Goal: Task Accomplishment & Management: Manage account settings

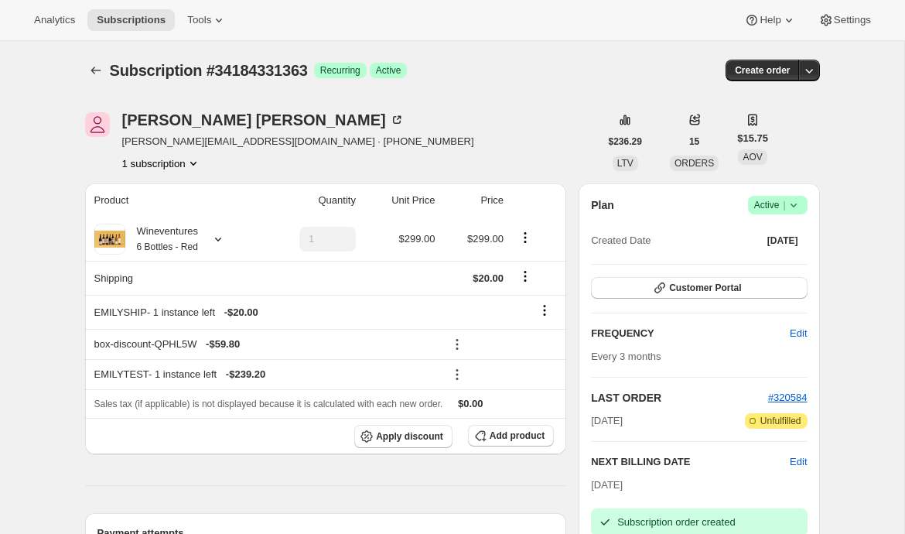
click at [409, 135] on div "[PERSON_NAME] [PERSON_NAME][EMAIL_ADDRESS][DOMAIN_NAME] · [PHONE_NUMBER] 1 subs…" at bounding box center [342, 141] width 514 height 59
click at [217, 21] on icon at bounding box center [218, 19] width 15 height 15
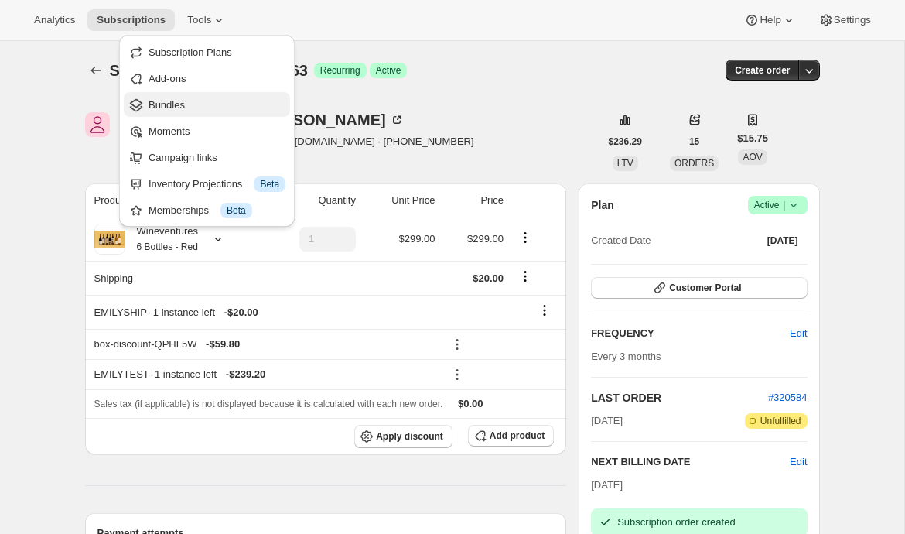
click at [200, 112] on button "Bundles" at bounding box center [207, 104] width 166 height 25
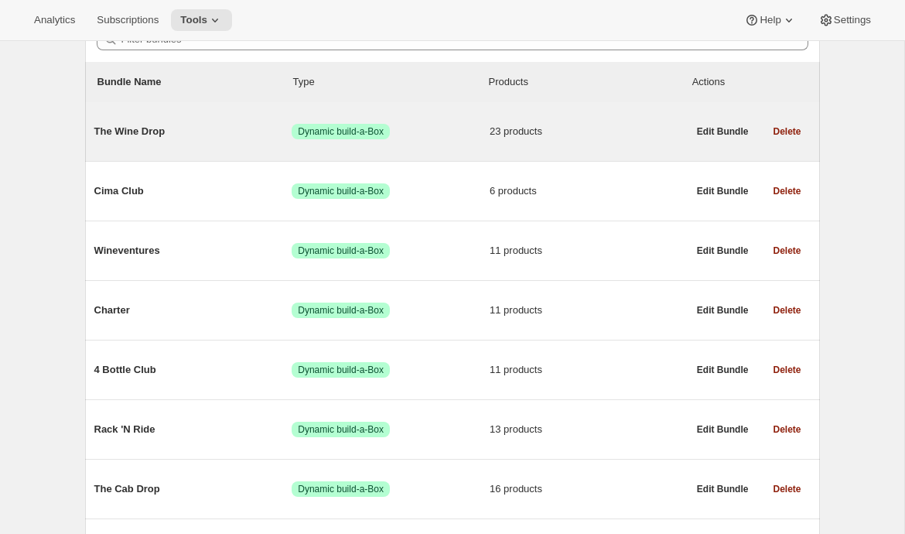
scroll to position [269, 0]
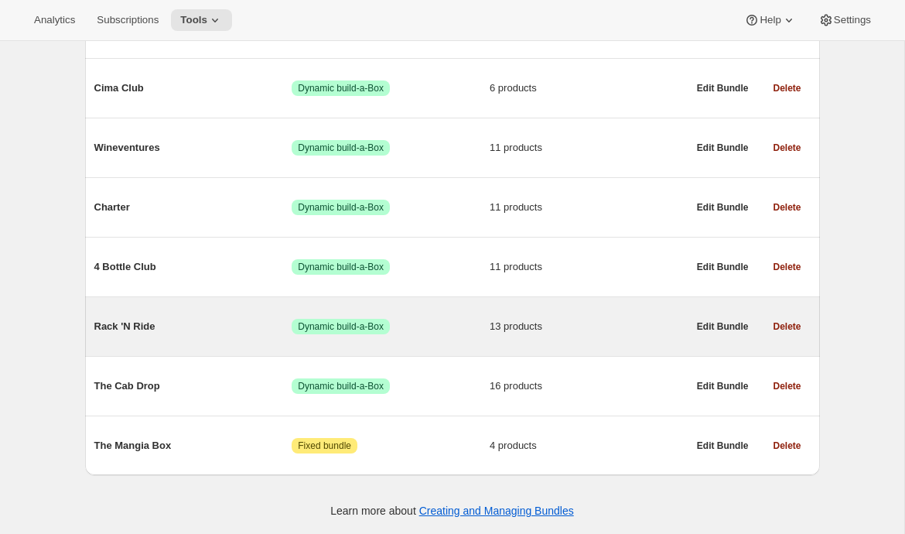
click at [133, 332] on span "Rack 'N Ride" at bounding box center [193, 326] width 198 height 15
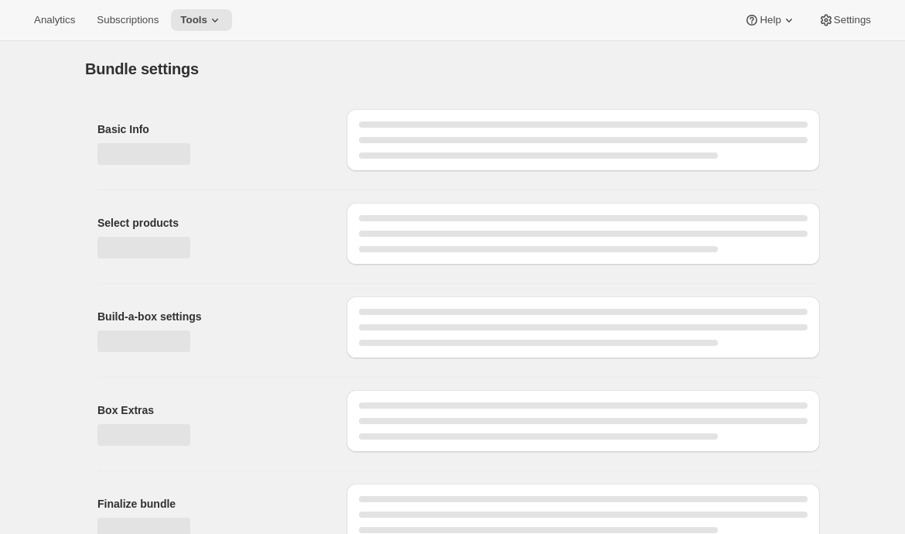
type input "Rack 'N Ride"
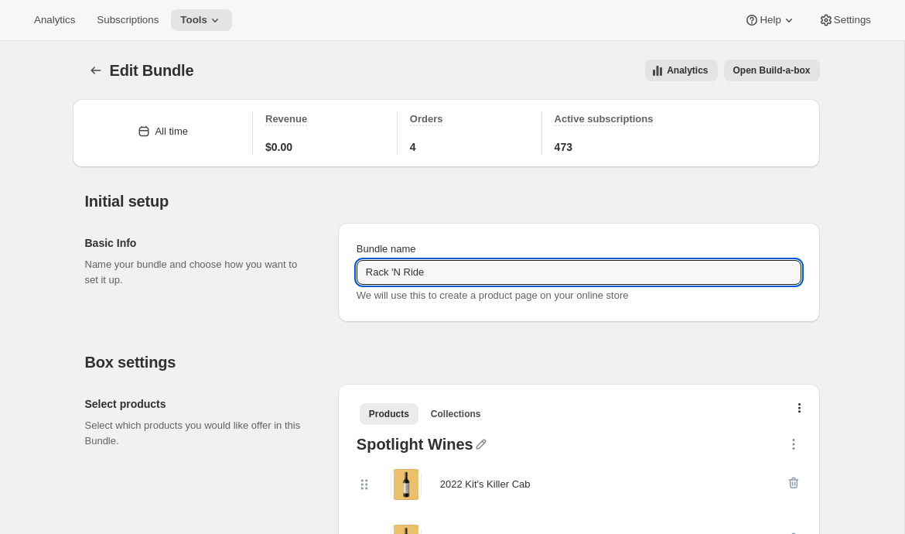
drag, startPoint x: 409, startPoint y: 274, endPoint x: 315, endPoint y: 274, distance: 94.4
click at [315, 274] on div "Basic Info Name your bundle and choose how you want to set it up. Bundle name […" at bounding box center [452, 265] width 735 height 111
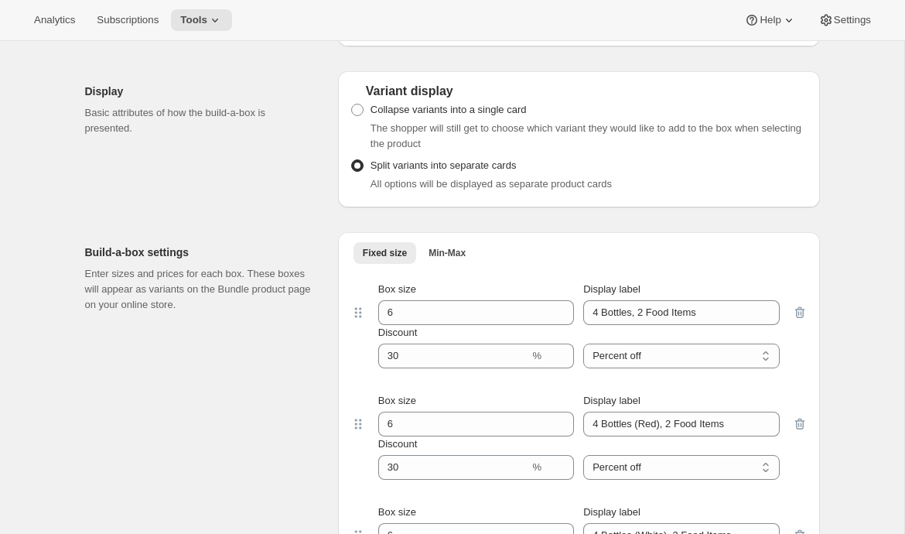
scroll to position [1389, 0]
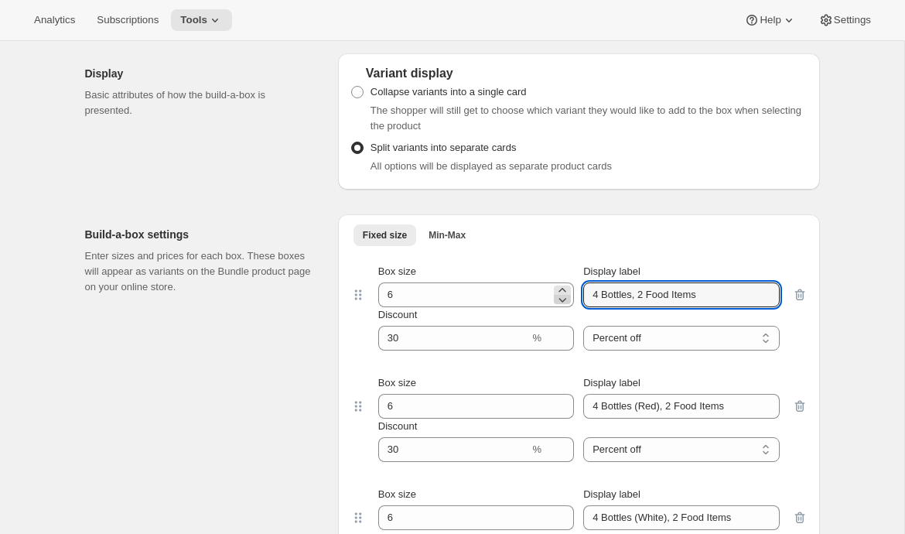
drag, startPoint x: 723, startPoint y: 288, endPoint x: 553, endPoint y: 291, distance: 169.4
click at [553, 291] on div "Box size 6 Display label 4 Bottles, 2 Food Items" at bounding box center [578, 285] width 401 height 43
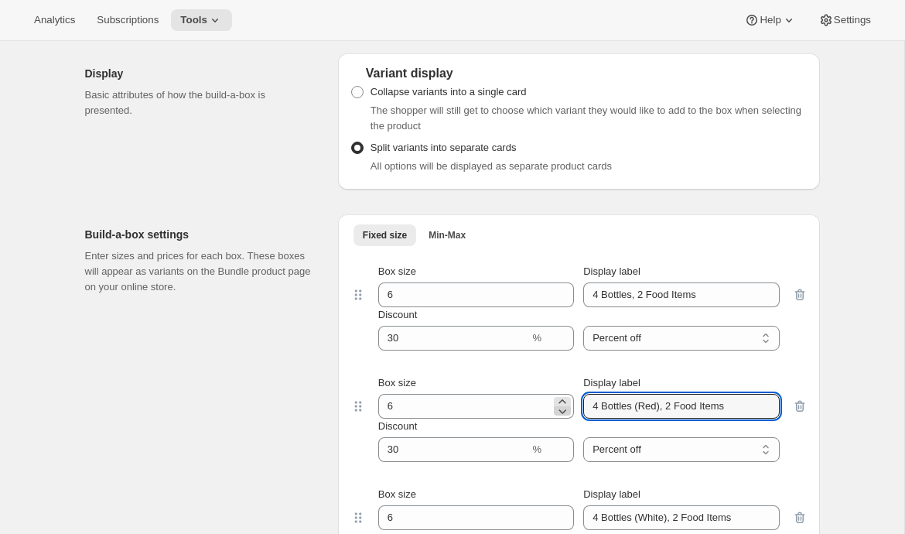
drag, startPoint x: 733, startPoint y: 405, endPoint x: 561, endPoint y: 406, distance: 172.5
click at [561, 406] on div "Box size 6 Display label 4 Bottles (Red), 2 Food Items" at bounding box center [578, 396] width 401 height 43
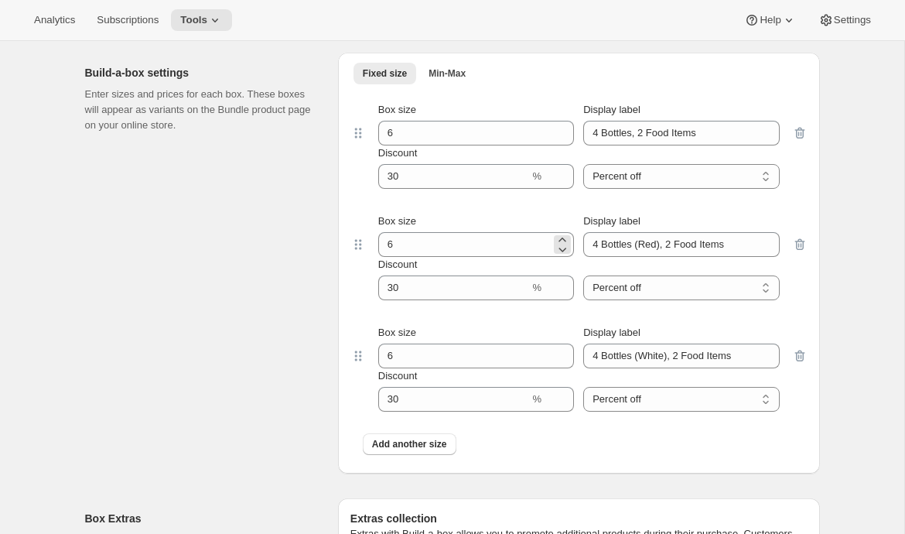
scroll to position [1567, 0]
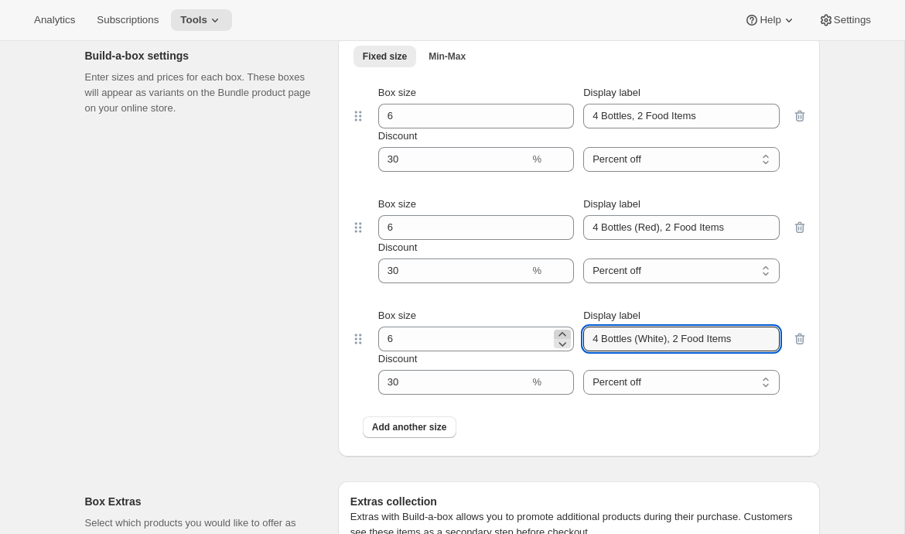
drag, startPoint x: 678, startPoint y: 335, endPoint x: 559, endPoint y: 327, distance: 118.6
click at [559, 327] on div "Box size 6 Display label 4 Bottles (White), 2 Food Items" at bounding box center [578, 329] width 401 height 43
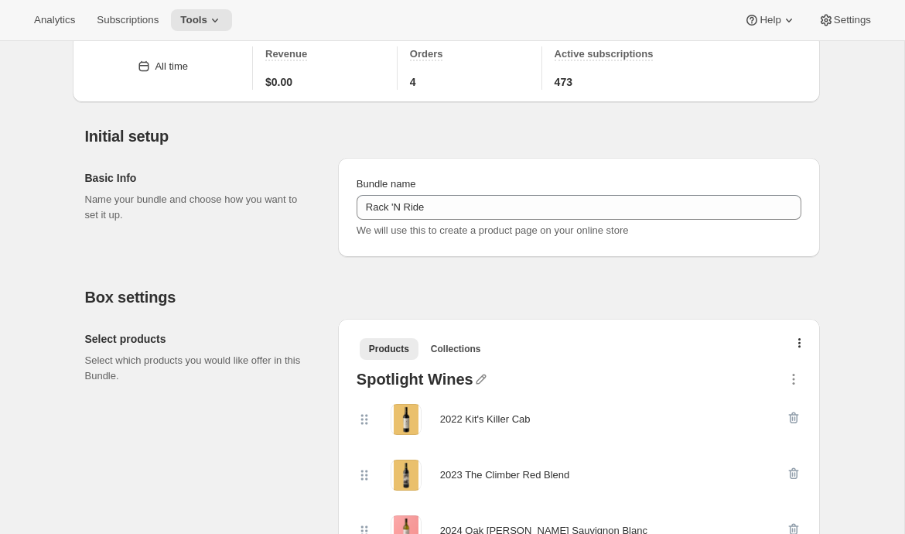
scroll to position [0, 0]
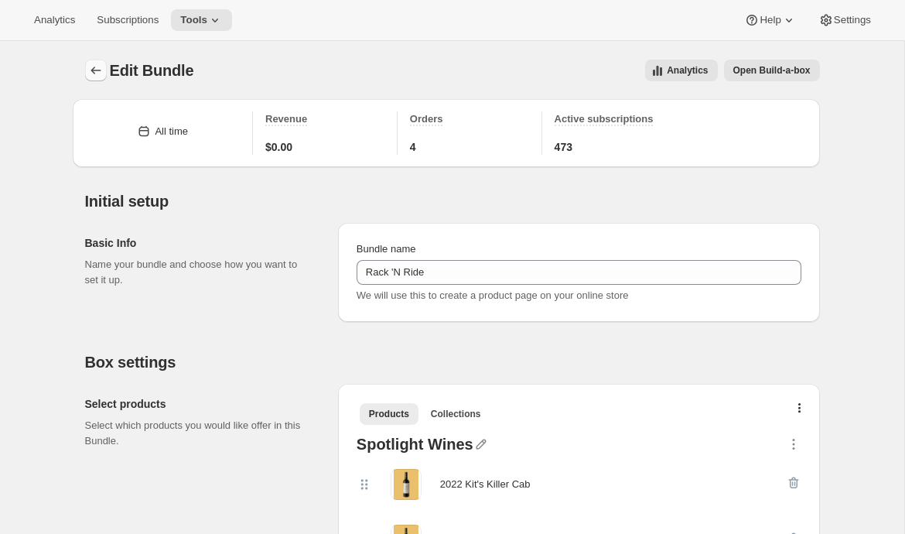
click at [94, 67] on icon "Bundles" at bounding box center [95, 70] width 15 height 15
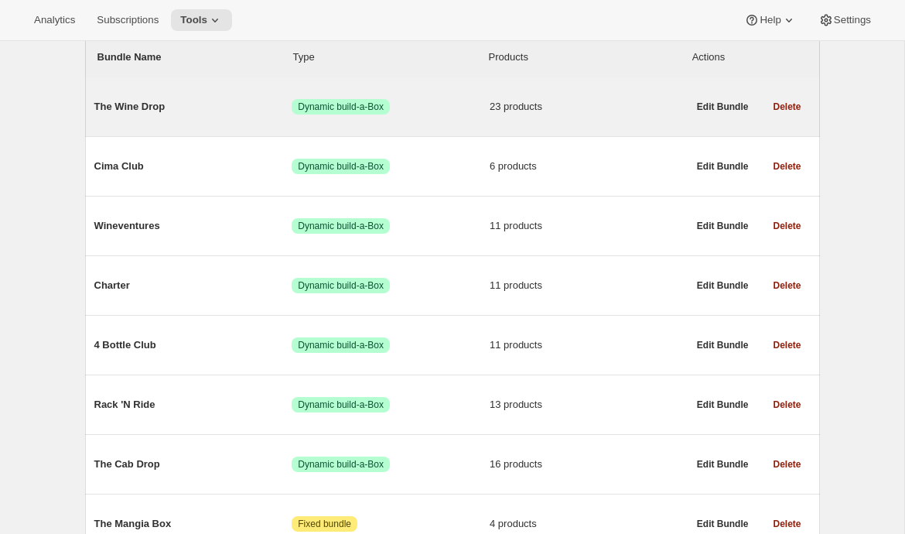
scroll to position [219, 0]
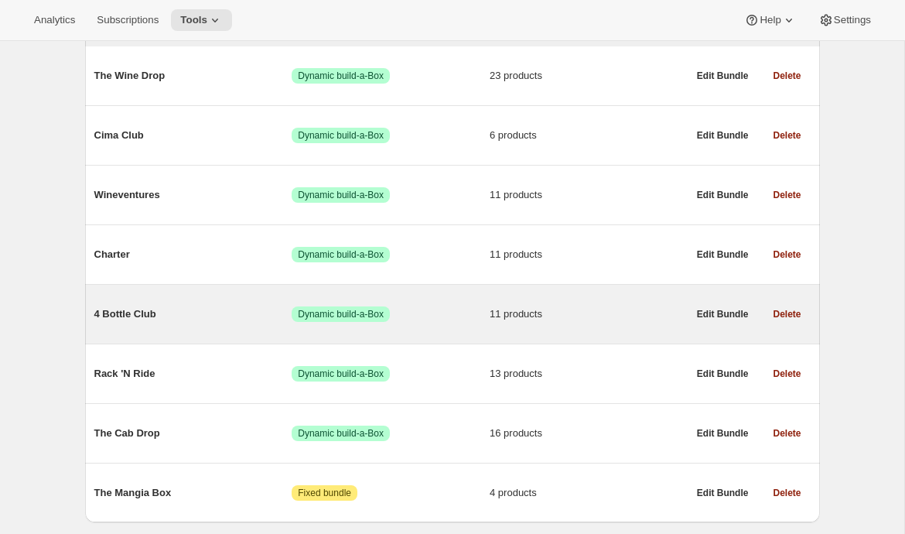
click at [142, 321] on span "4 Bottle Club" at bounding box center [193, 313] width 198 height 15
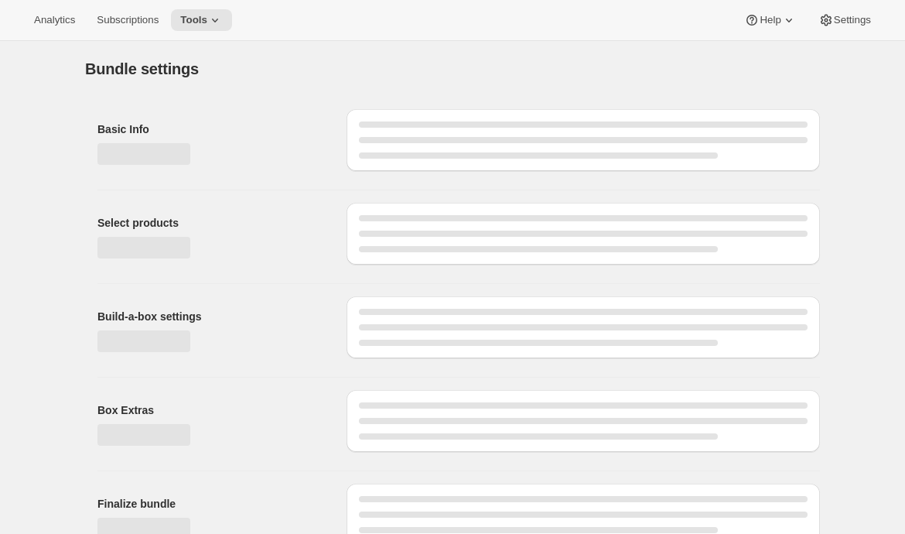
type input "4 Bottle Club"
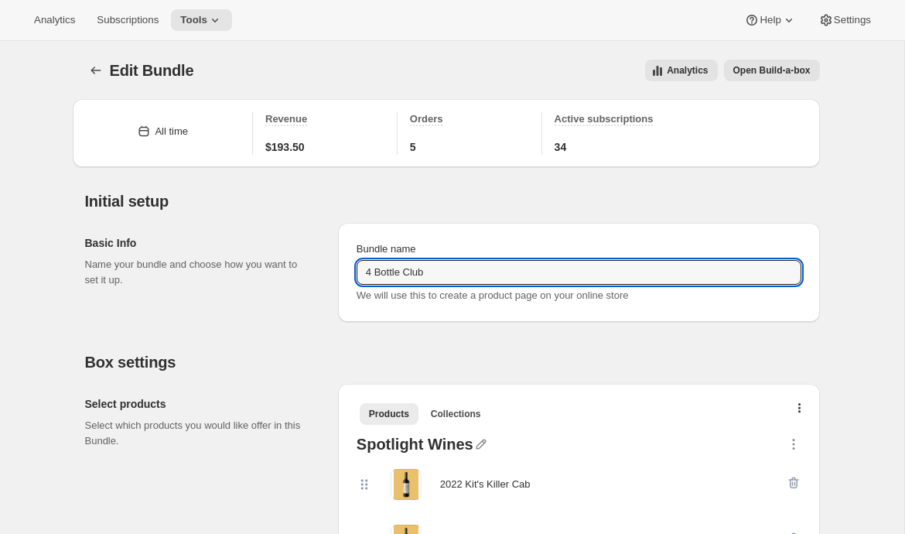
drag, startPoint x: 434, startPoint y: 275, endPoint x: 308, endPoint y: 275, distance: 126.1
click at [308, 275] on div "Basic Info Name your bundle and choose how you want to set it up. Bundle name 4…" at bounding box center [452, 265] width 735 height 111
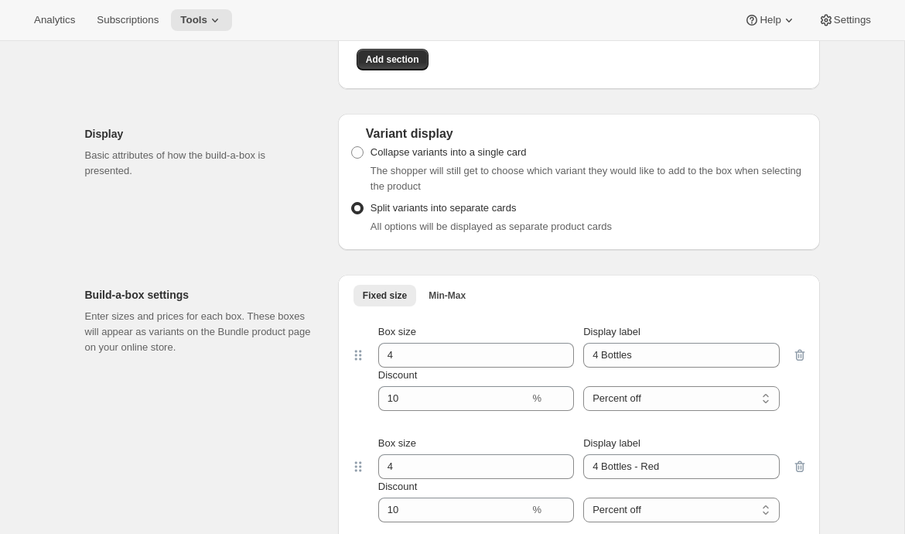
scroll to position [1279, 0]
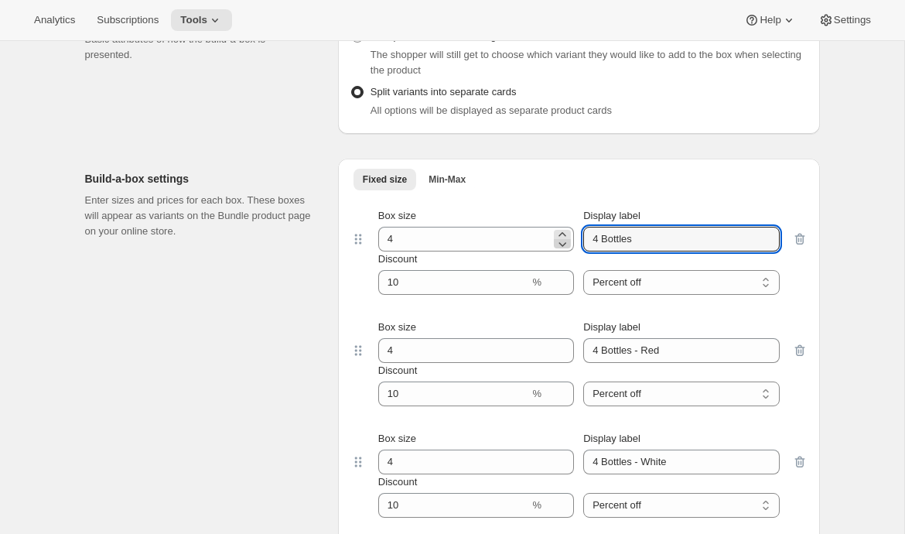
drag, startPoint x: 657, startPoint y: 244, endPoint x: 568, endPoint y: 233, distance: 89.7
click at [568, 233] on div "Box size 4 Display label 4 Bottles" at bounding box center [578, 229] width 401 height 43
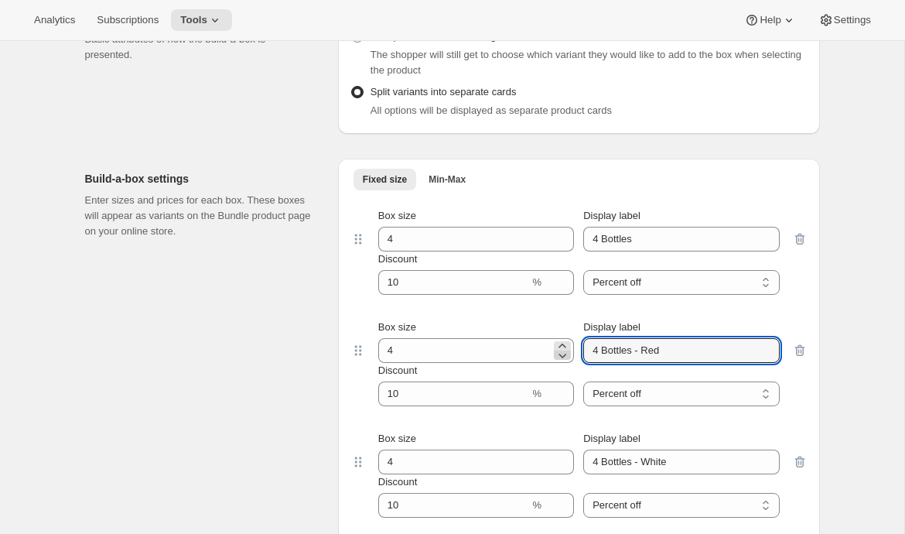
drag, startPoint x: 675, startPoint y: 347, endPoint x: 555, endPoint y: 347, distance: 119.1
click at [555, 347] on div "Box size 4 Display label 4 Bottles - Red" at bounding box center [578, 340] width 401 height 43
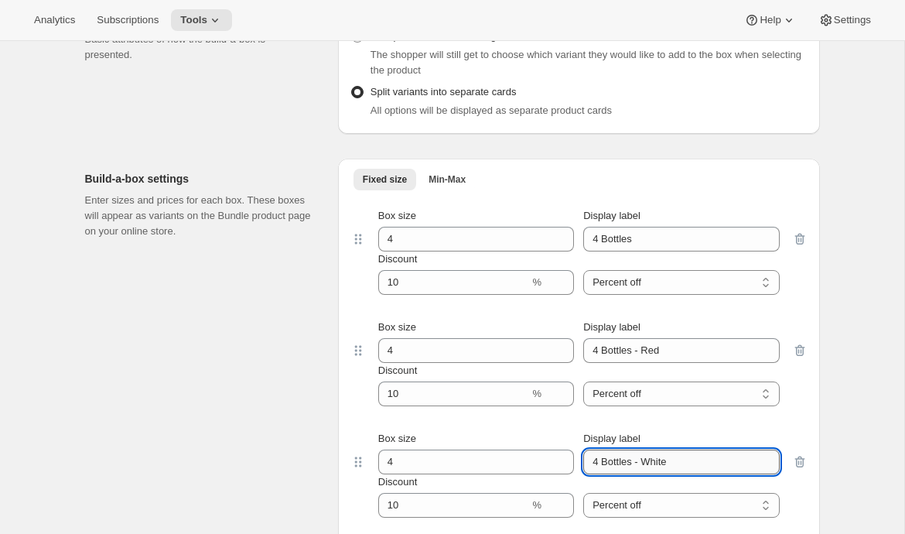
drag, startPoint x: 698, startPoint y: 462, endPoint x: 588, endPoint y: 457, distance: 109.9
click at [588, 457] on input "4 Bottles - White" at bounding box center [681, 461] width 196 height 25
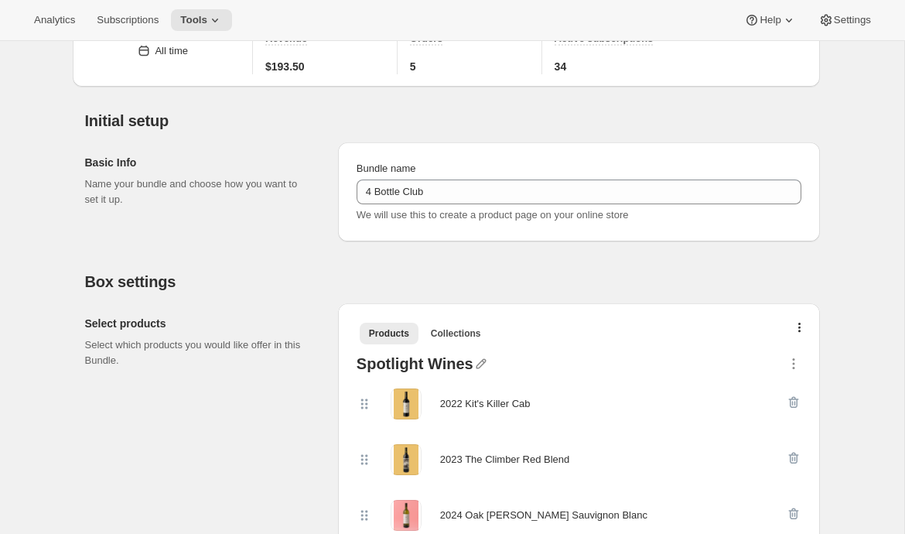
scroll to position [0, 0]
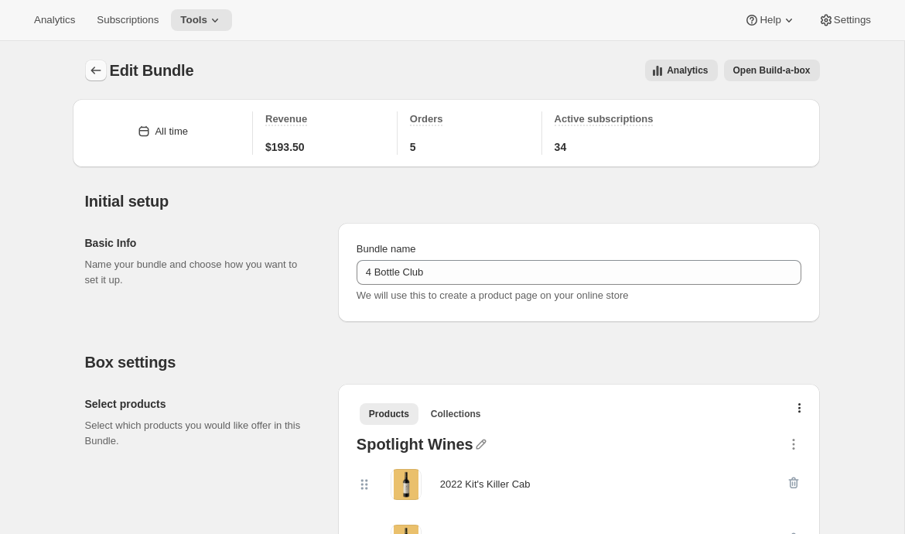
click at [91, 69] on icon "Bundles" at bounding box center [95, 70] width 15 height 15
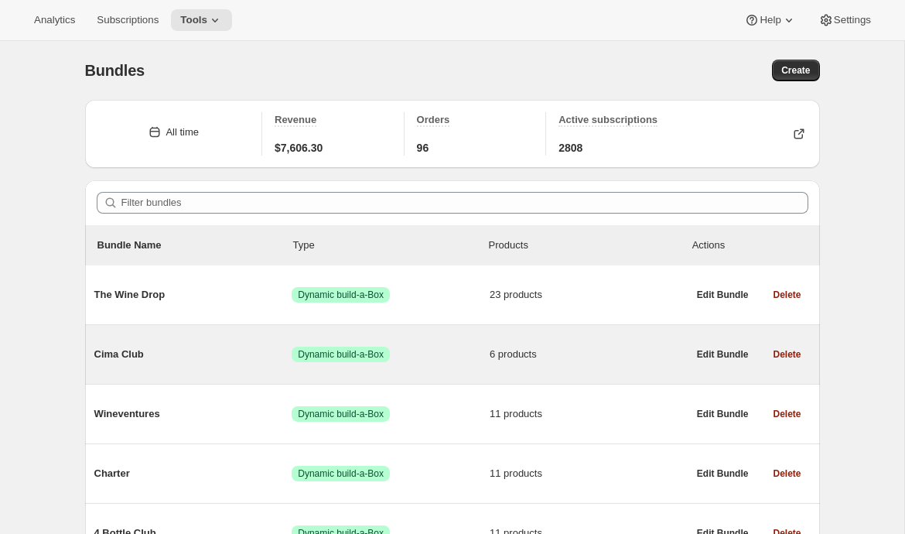
scroll to position [19, 0]
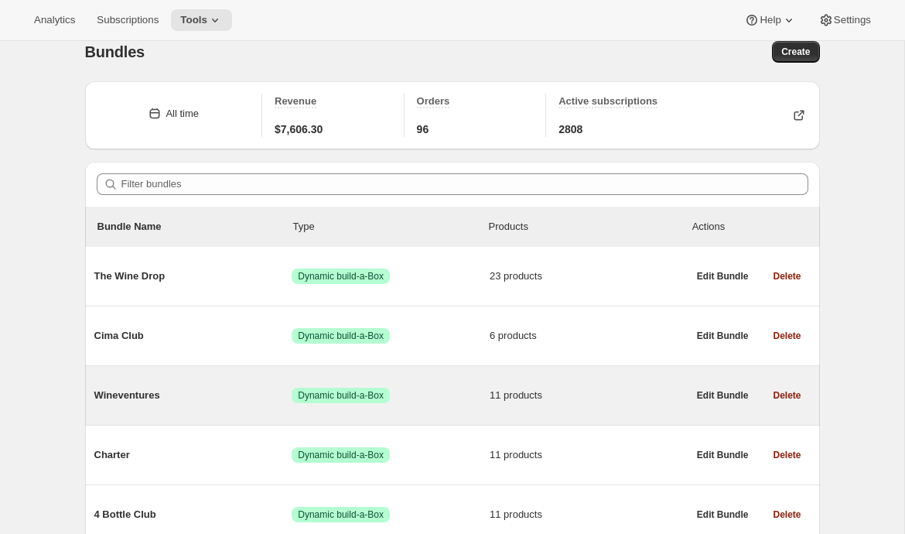
click at [148, 395] on span "Wineventures" at bounding box center [193, 395] width 198 height 15
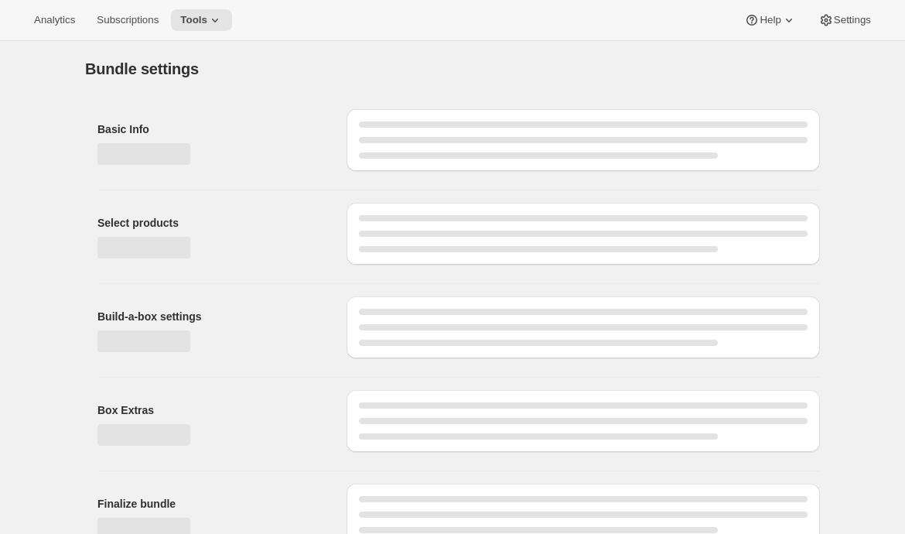
type input "Wineventures"
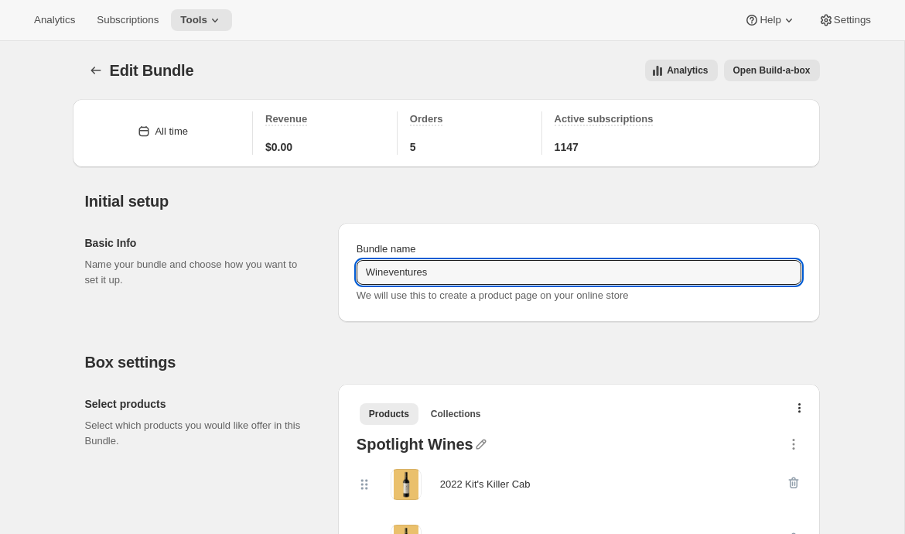
drag, startPoint x: 452, startPoint y: 275, endPoint x: 241, endPoint y: 259, distance: 211.8
click at [241, 259] on div "Basic Info Name your bundle and choose how you want to set it up. Bundle name W…" at bounding box center [452, 265] width 735 height 111
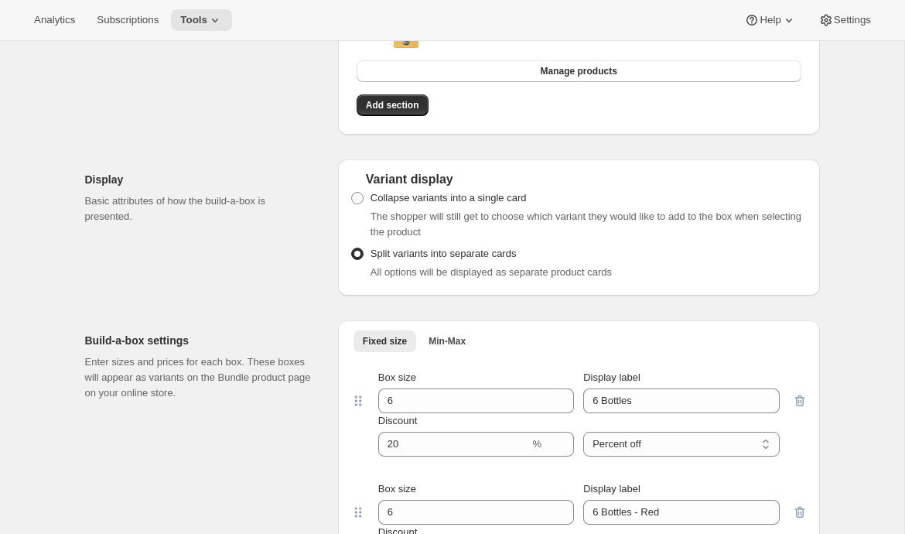
scroll to position [1181, 0]
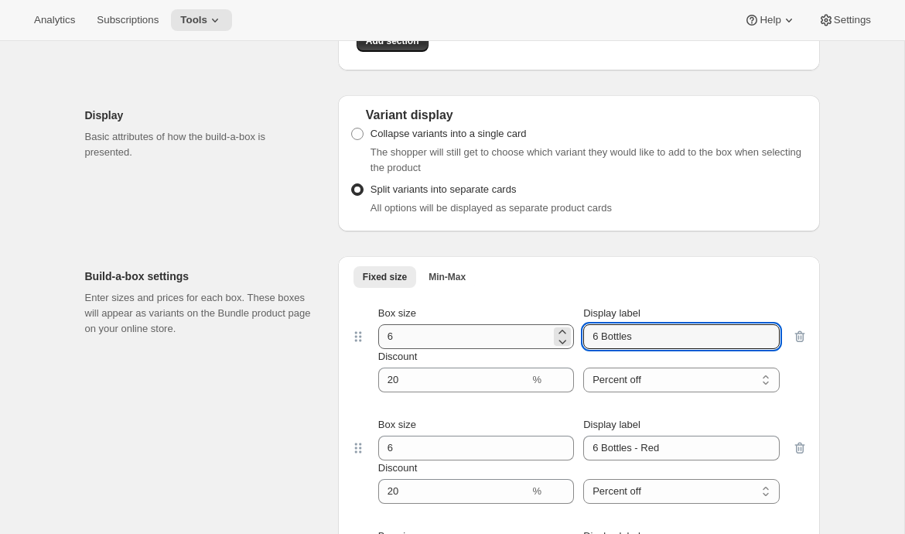
drag, startPoint x: 646, startPoint y: 334, endPoint x: 531, endPoint y: 330, distance: 114.6
click at [531, 331] on div "Box size 6 Display label 6 Bottles" at bounding box center [578, 327] width 401 height 43
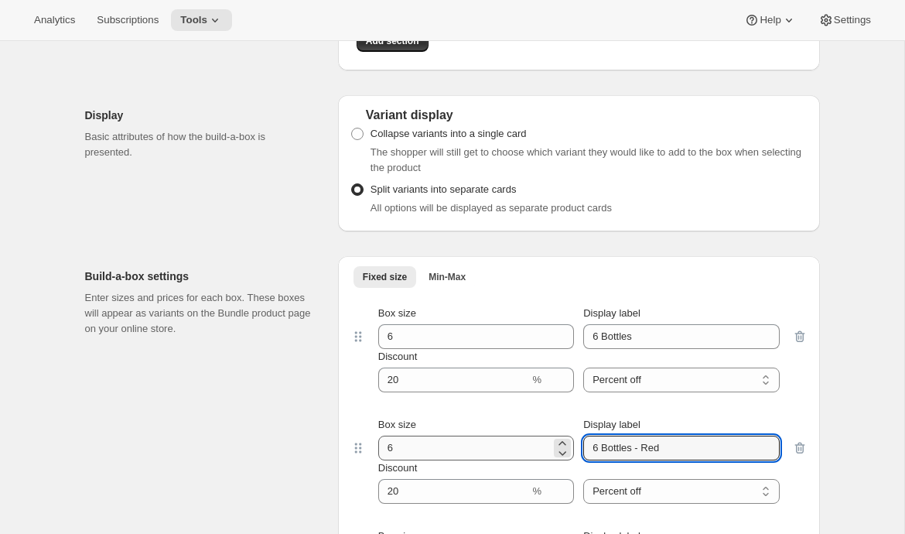
drag, startPoint x: 689, startPoint y: 443, endPoint x: 533, endPoint y: 443, distance: 155.5
click at [533, 443] on div "Box size 6 Display label 6 Bottles - Red" at bounding box center [578, 438] width 401 height 43
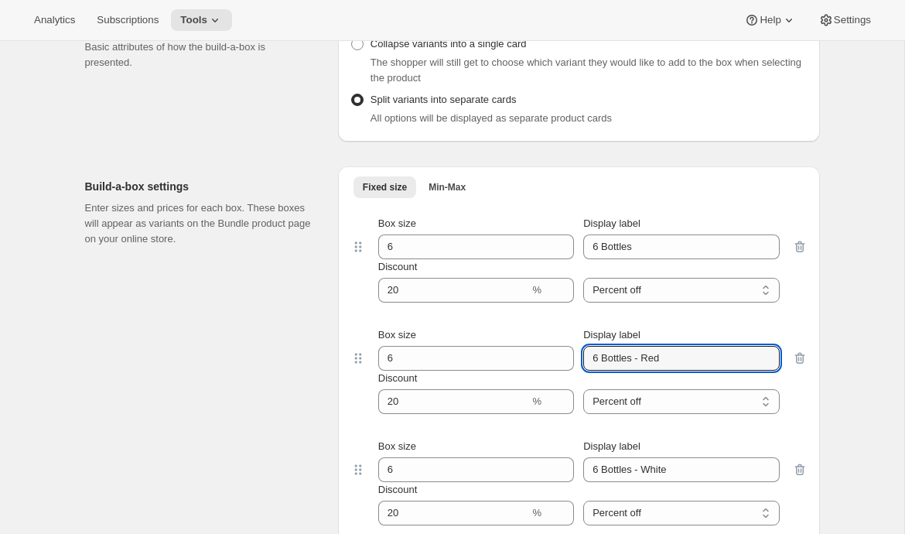
scroll to position [1342, 0]
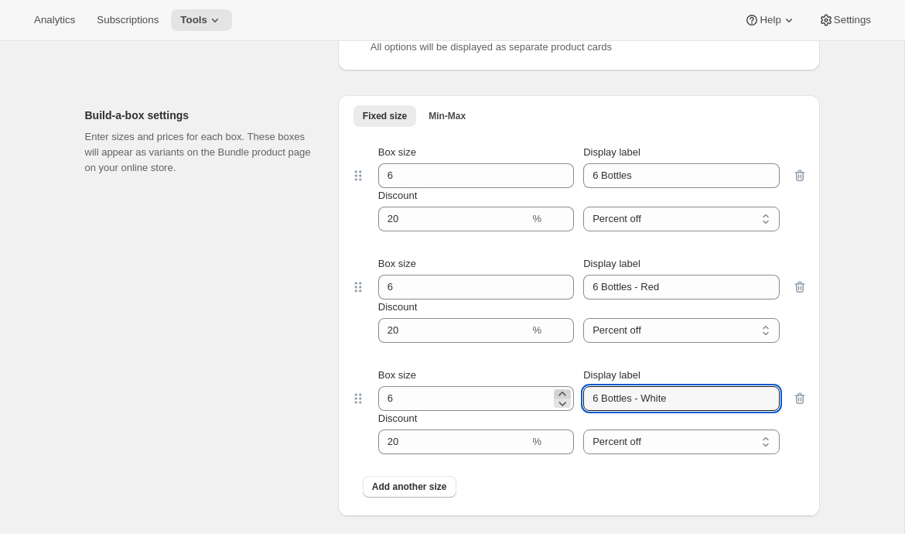
drag, startPoint x: 643, startPoint y: 394, endPoint x: 568, endPoint y: 391, distance: 75.1
click at [566, 391] on div "Box size 6 Display label 6 Bottles - White" at bounding box center [578, 388] width 401 height 43
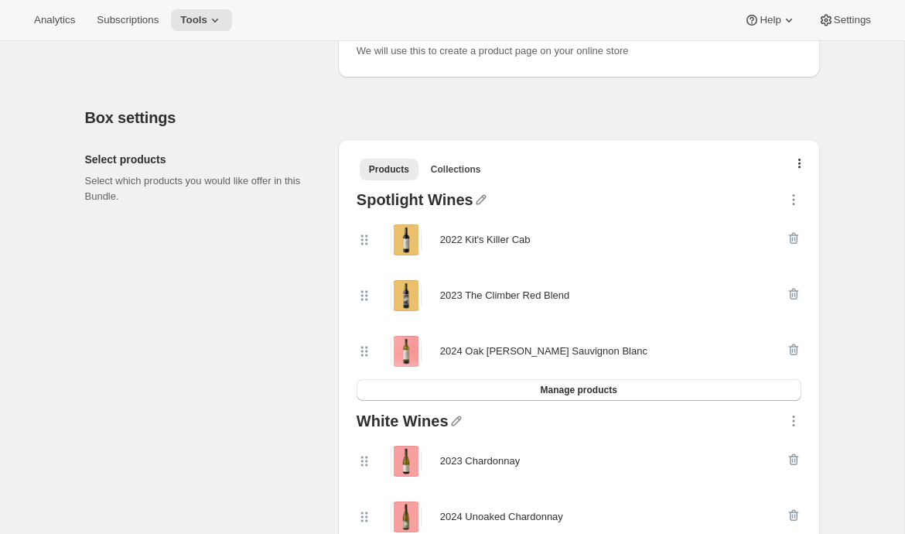
scroll to position [0, 0]
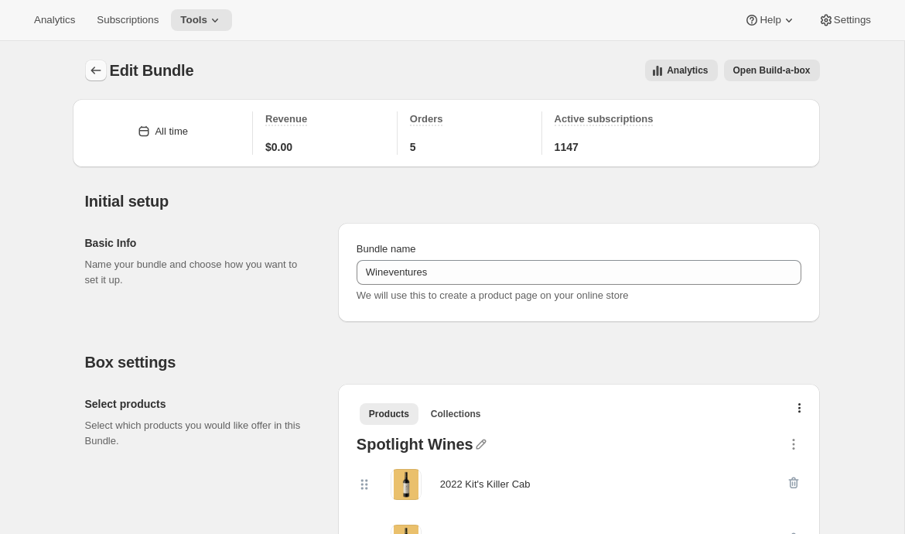
click at [91, 67] on icon "Bundles" at bounding box center [95, 70] width 15 height 15
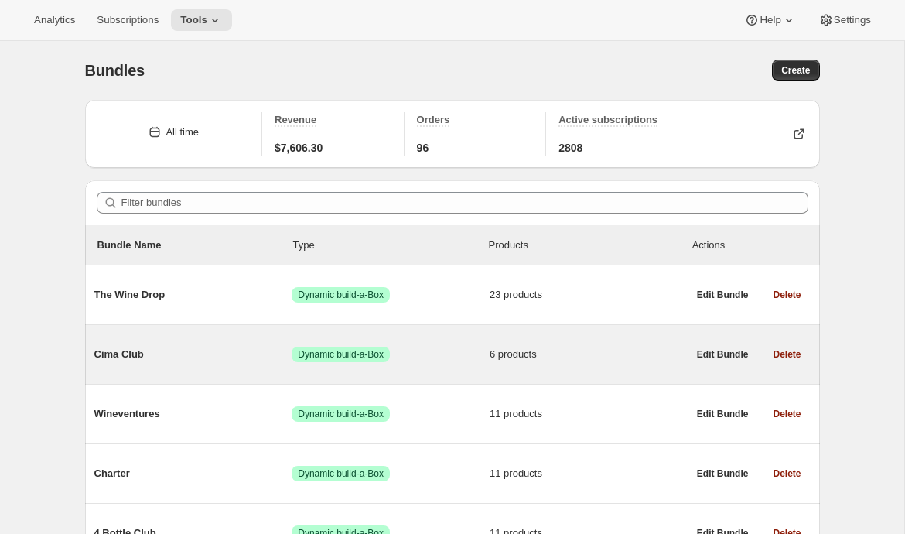
scroll to position [269, 0]
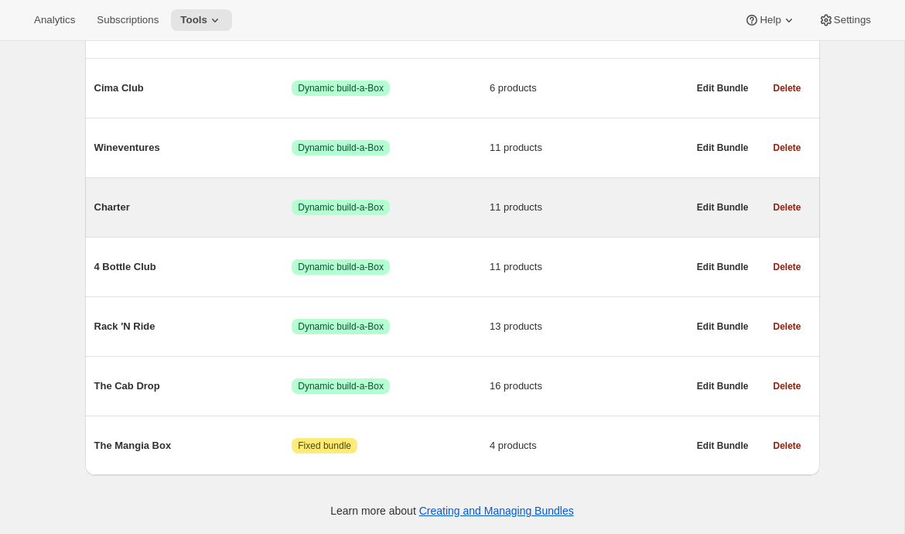
click at [173, 193] on div "Charter Success Dynamic build-a-Box 11 products" at bounding box center [390, 207] width 593 height 40
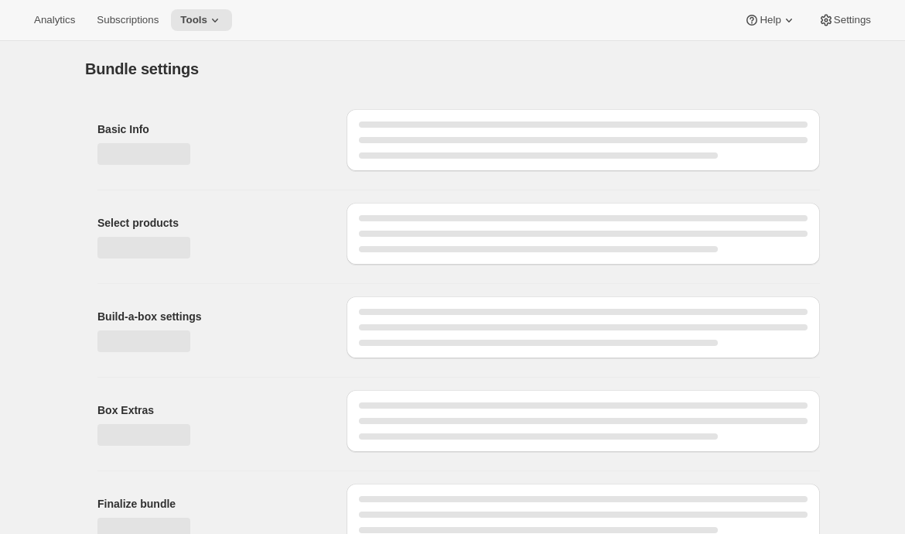
type input "Charter"
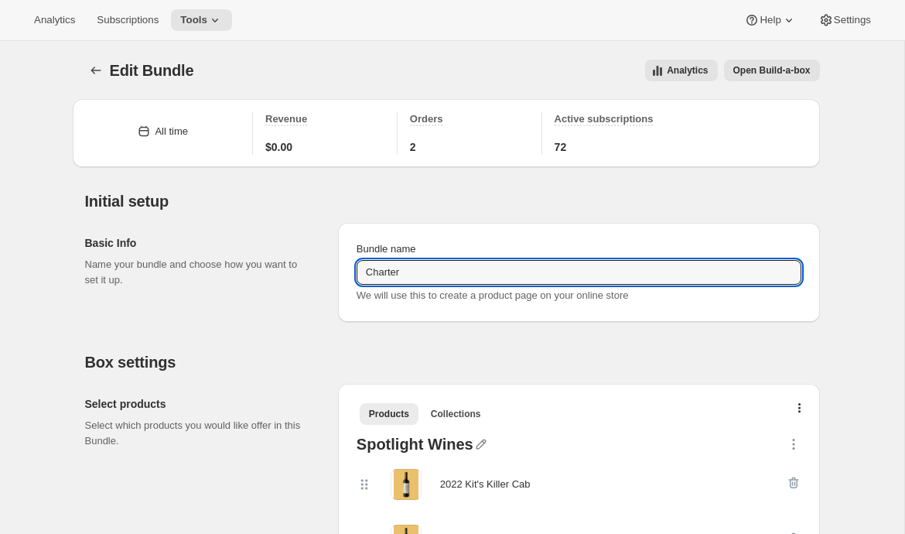
drag, startPoint x: 414, startPoint y: 277, endPoint x: 312, endPoint y: 267, distance: 102.6
click at [313, 267] on div "Basic Info Name your bundle and choose how you want to set it up. Bundle name C…" at bounding box center [452, 265] width 735 height 111
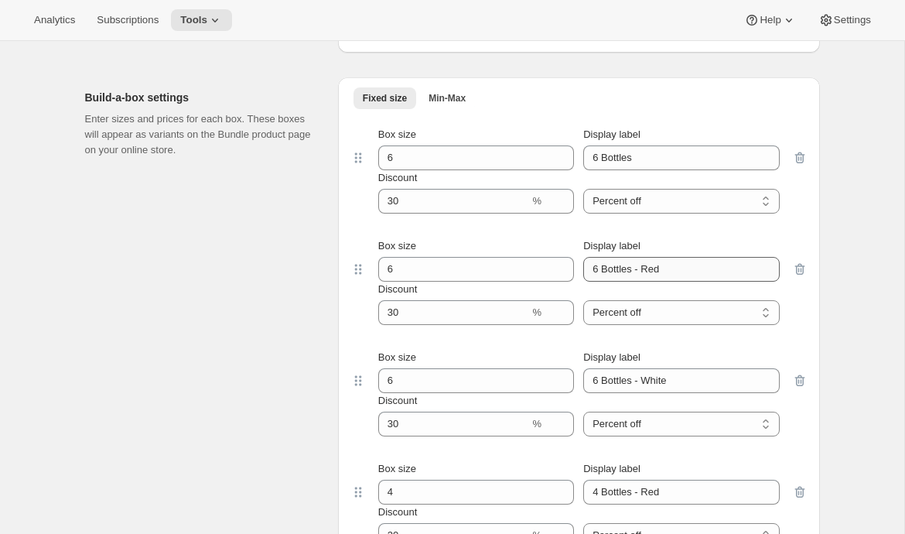
scroll to position [1348, 0]
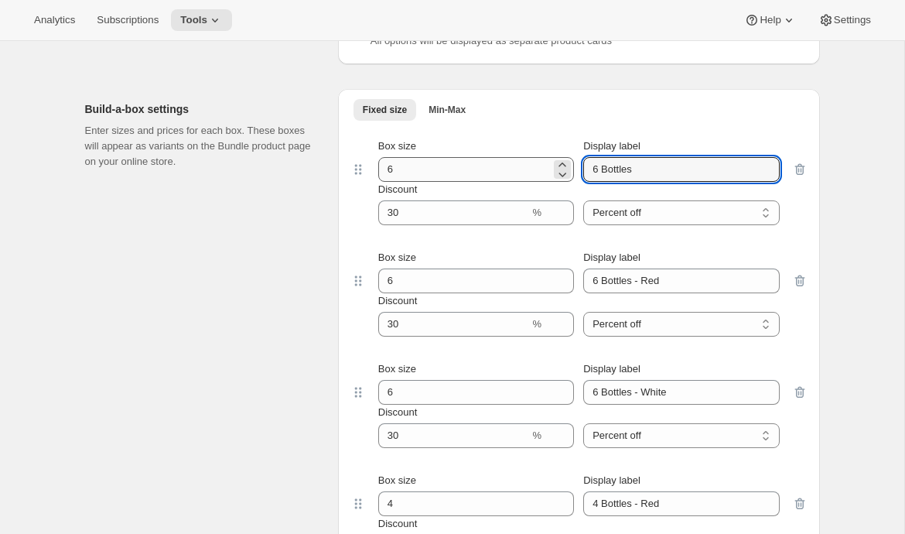
drag, startPoint x: 654, startPoint y: 170, endPoint x: 530, endPoint y: 168, distance: 123.8
click at [530, 168] on div "Box size 6 Display label 6 Bottles" at bounding box center [578, 159] width 401 height 43
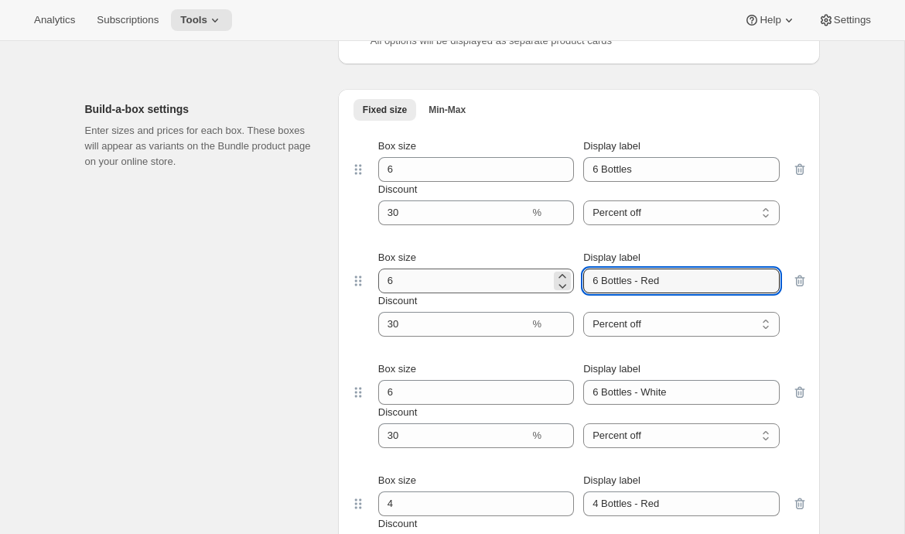
drag, startPoint x: 665, startPoint y: 277, endPoint x: 538, endPoint y: 278, distance: 126.9
click at [538, 278] on div "Box size 6 Display label 6 Bottles - Red" at bounding box center [578, 271] width 401 height 43
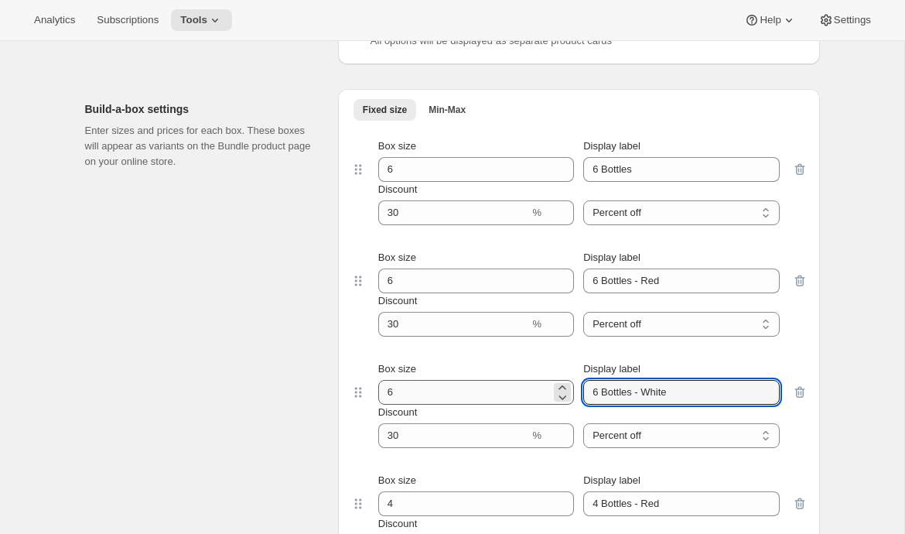
drag, startPoint x: 674, startPoint y: 389, endPoint x: 535, endPoint y: 379, distance: 138.8
click at [535, 379] on div "Box size 6 Display label 6 Bottles - White" at bounding box center [578, 382] width 401 height 43
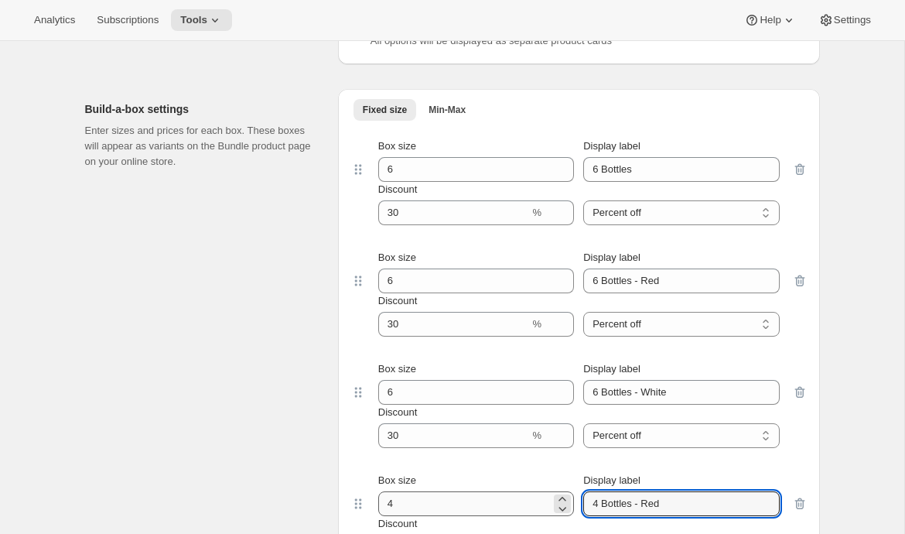
drag, startPoint x: 677, startPoint y: 501, endPoint x: 547, endPoint y: 501, distance: 130.0
click at [547, 501] on div "Box size 4 Display label 4 Bottles - Red" at bounding box center [578, 494] width 401 height 43
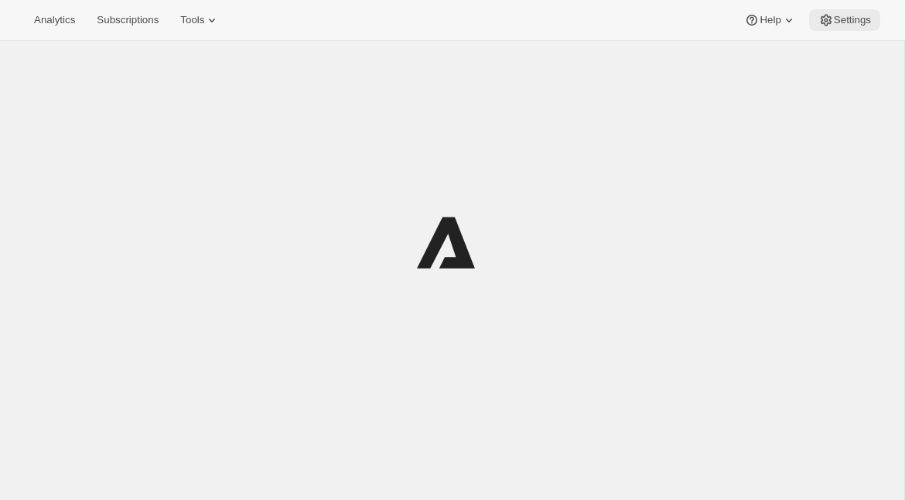
click at [842, 18] on span "Settings" at bounding box center [852, 20] width 37 height 12
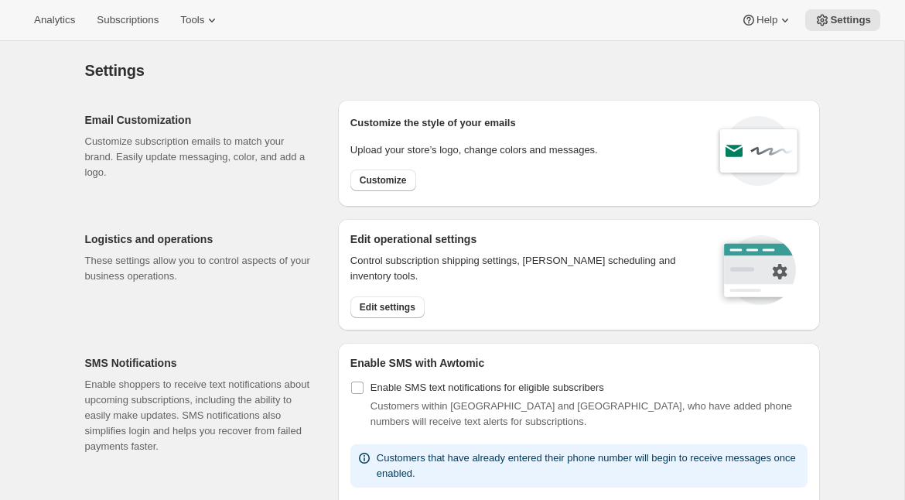
click at [393, 167] on div "Customize the style of your emails Upload your store’s logo, change colors and …" at bounding box center [474, 153] width 248 height 82
click at [391, 173] on button "Customize" at bounding box center [383, 180] width 66 height 22
select select "subscriptionMessage"
select select "5"
select select "15"
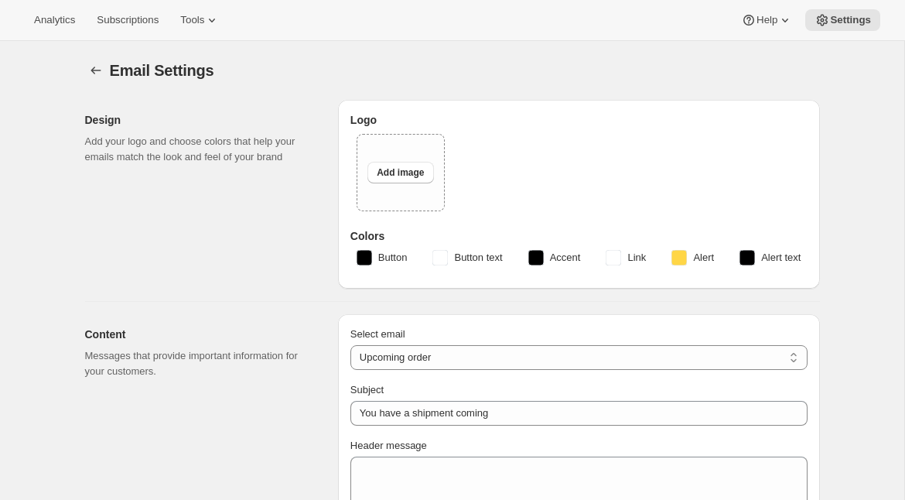
type input "Get ready for your upcoming Wine Club shipment! 📦"
type textarea "Good news! Your next Wine Club order is about to be processed."
select select "7"
type input "ONEHOPE Wine"
checkbox input "false"
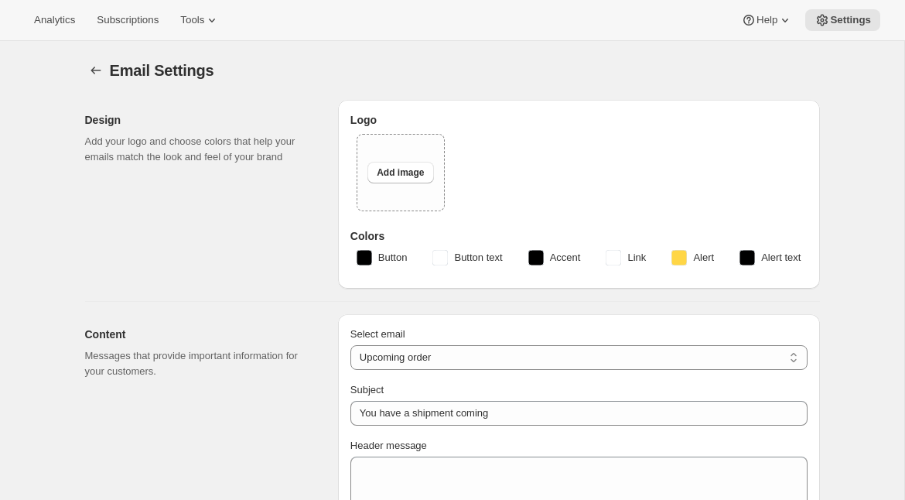
checkbox input "false"
type input "brittany@onehopewine.com"
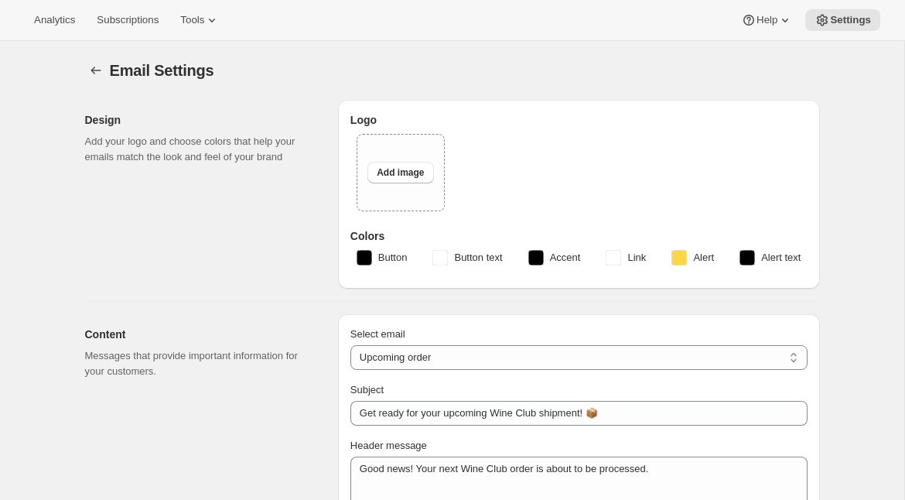
checkbox input "true"
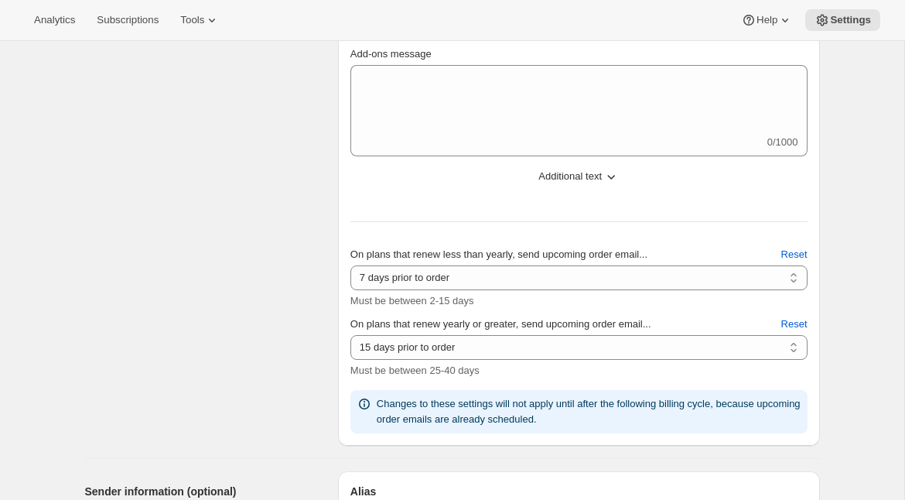
scroll to position [597, 0]
